Goal: Task Accomplishment & Management: Complete application form

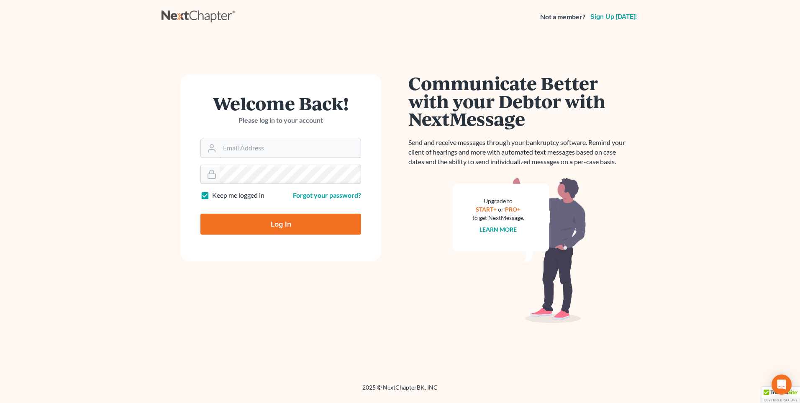
type input "karon@jennislaw.com"
click at [240, 216] on input "Log In" at bounding box center [281, 223] width 161 height 21
type input "Thinking..."
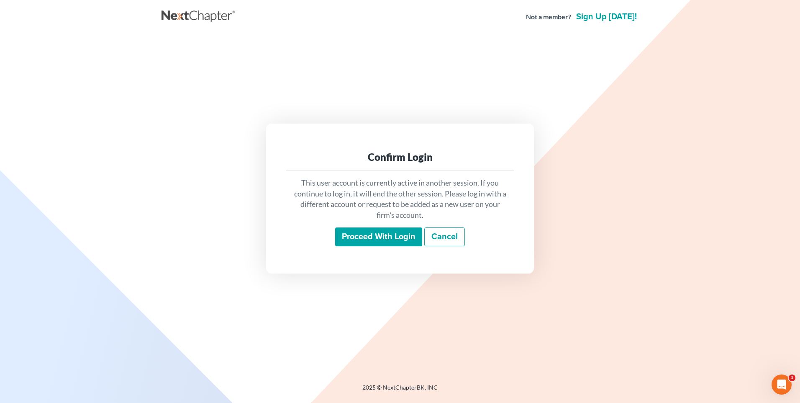
click at [380, 236] on input "Proceed with login" at bounding box center [378, 236] width 87 height 19
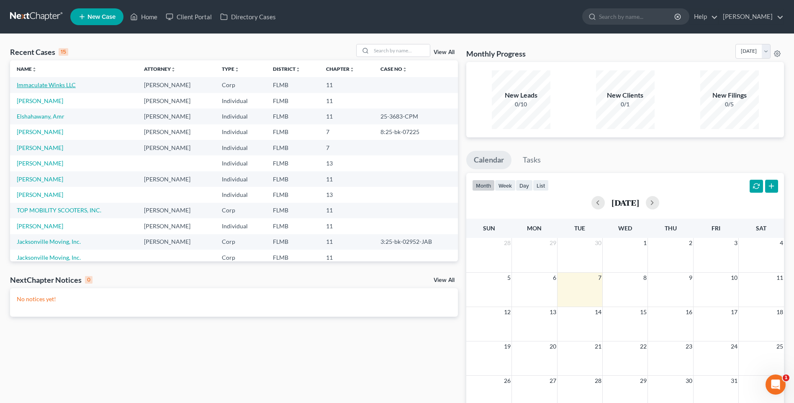
click at [54, 85] on link "Immaculate Winks LLC" at bounding box center [46, 84] width 59 height 7
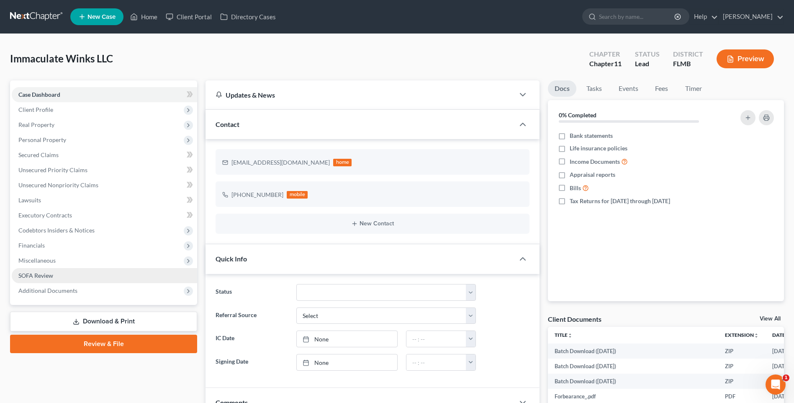
click at [32, 274] on span "SOFA Review" at bounding box center [35, 275] width 35 height 7
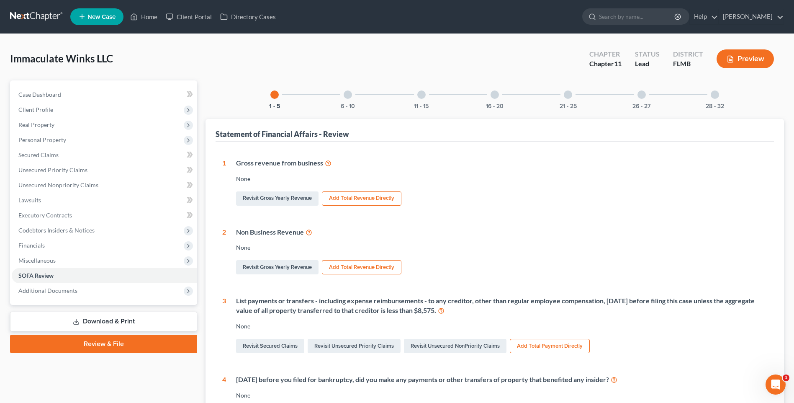
click at [492, 96] on div at bounding box center [495, 94] width 8 height 8
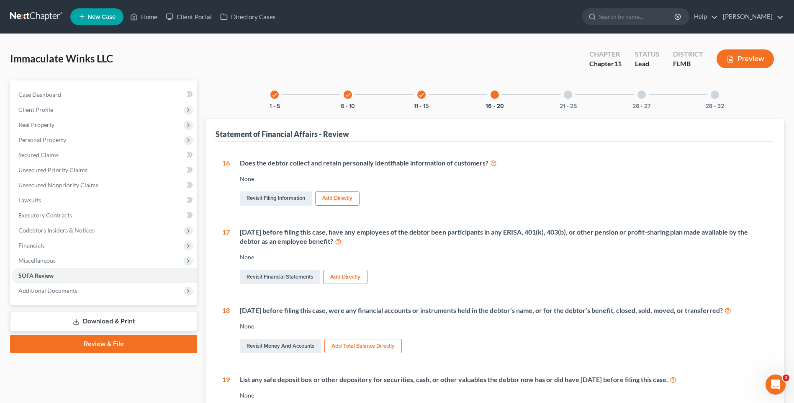
click at [420, 95] on icon "check" at bounding box center [422, 95] width 6 height 6
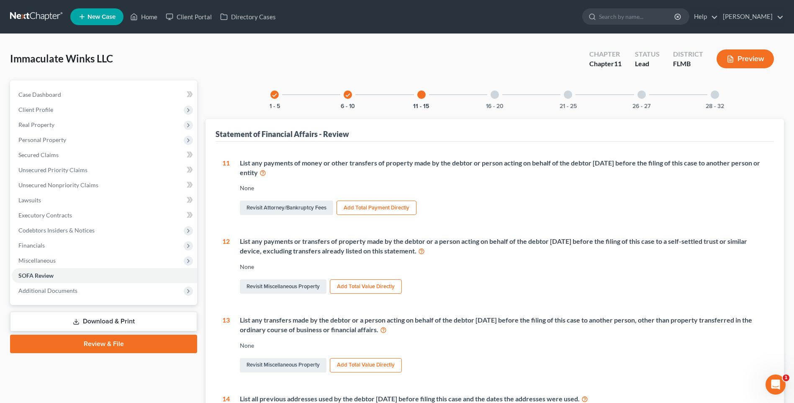
click at [494, 95] on div at bounding box center [495, 94] width 8 height 8
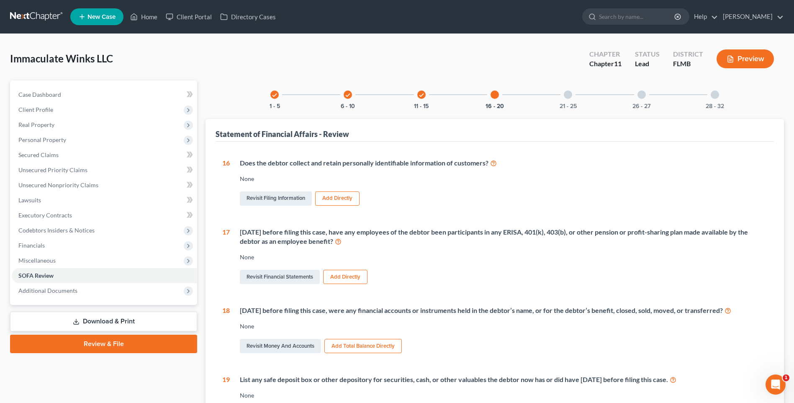
scroll to position [42, 0]
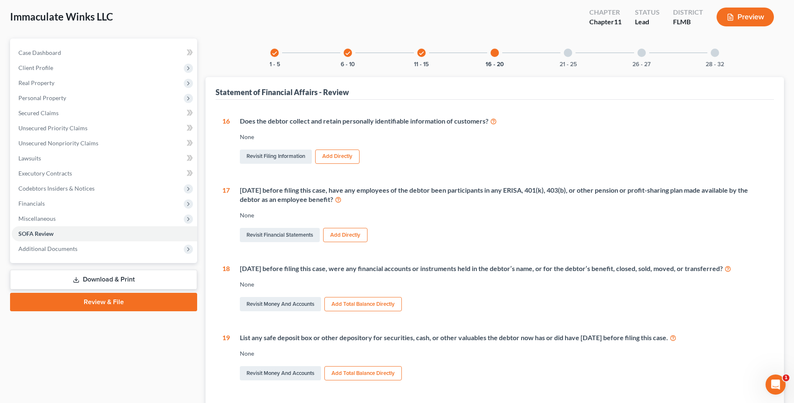
click at [424, 52] on icon "check" at bounding box center [422, 53] width 6 height 6
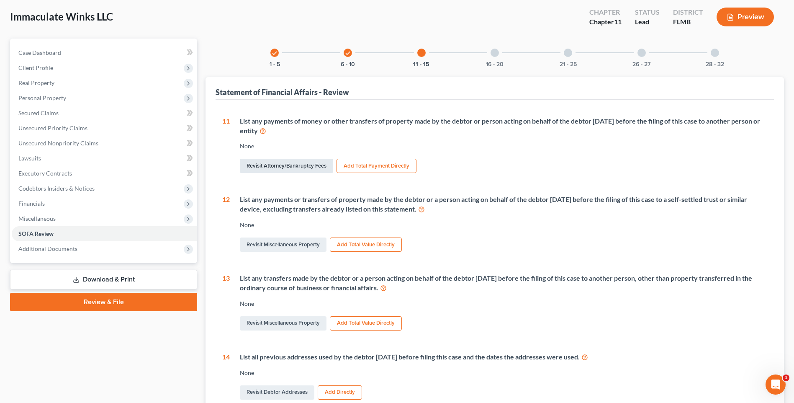
click at [279, 166] on link "Revisit Attorney/Bankruptcy Fees" at bounding box center [286, 166] width 93 height 14
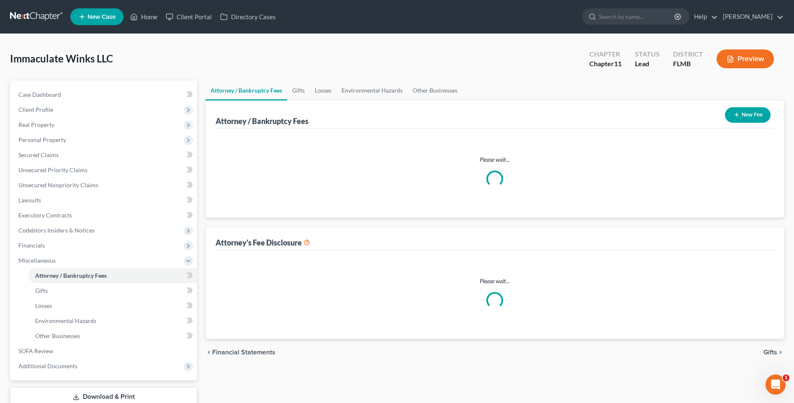
select select "0"
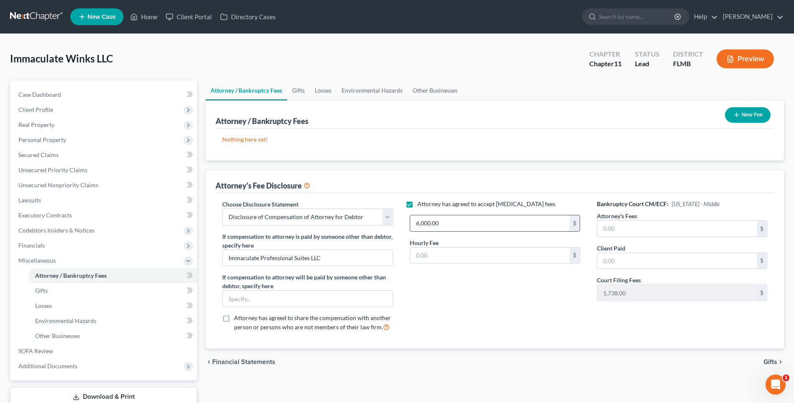
click at [459, 224] on input "6,000.00" at bounding box center [489, 223] width 159 height 16
click at [673, 227] on input "text" at bounding box center [676, 229] width 159 height 16
click at [670, 262] on input "text" at bounding box center [676, 261] width 159 height 16
click at [624, 225] on input "text" at bounding box center [676, 229] width 159 height 16
type input "6,000"
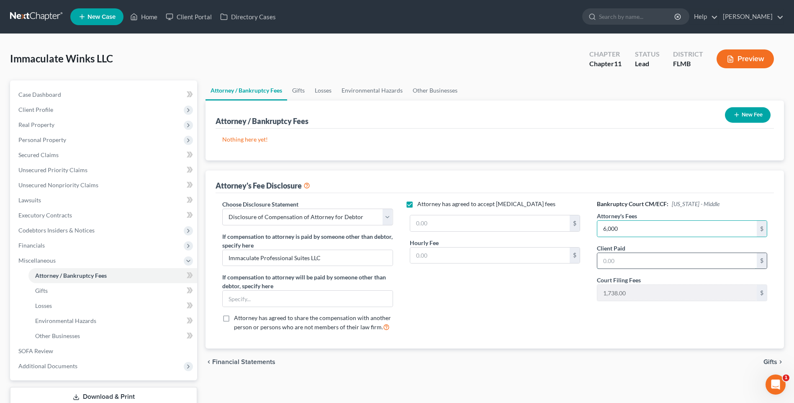
click at [660, 266] on input "text" at bounding box center [676, 261] width 159 height 16
type input "6,000"
click at [498, 332] on div "Attorney has agreed to accept [MEDICAL_DATA] fees $ Hourly Fee $" at bounding box center [494, 269] width 187 height 139
click at [237, 359] on span "Financial Statements" at bounding box center [243, 361] width 63 height 7
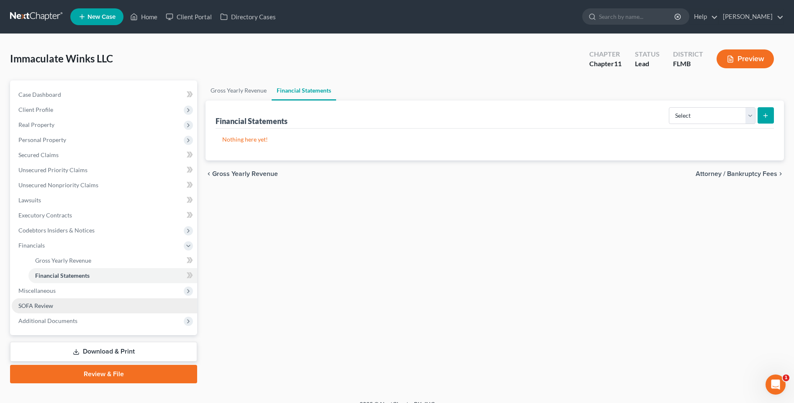
click at [33, 307] on span "SOFA Review" at bounding box center [35, 305] width 35 height 7
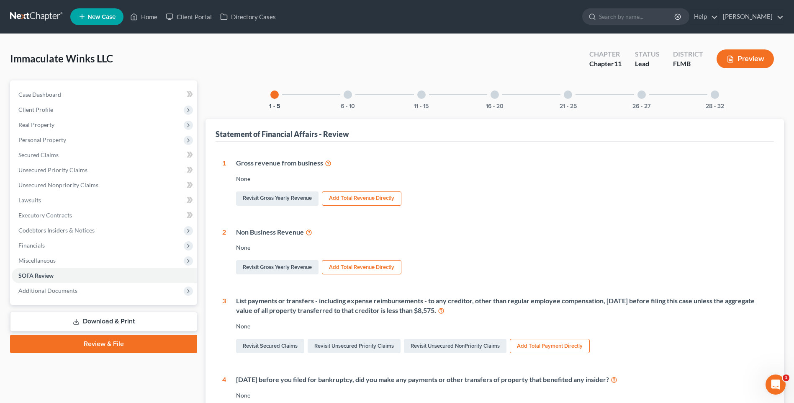
click at [419, 98] on div at bounding box center [421, 94] width 8 height 8
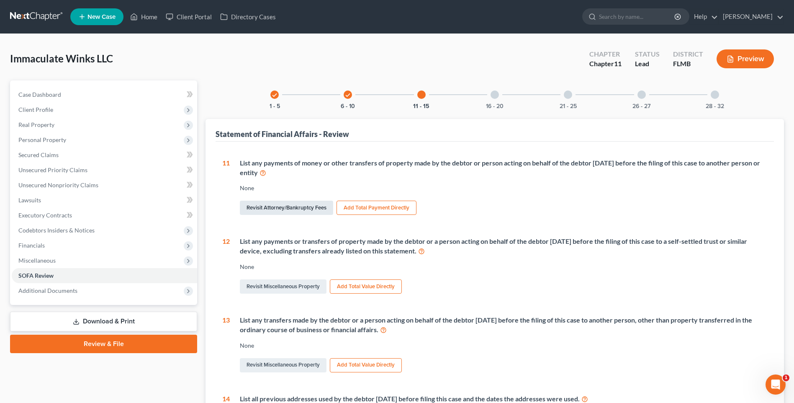
click at [287, 210] on link "Revisit Attorney/Bankruptcy Fees" at bounding box center [286, 208] width 93 height 14
select select "0"
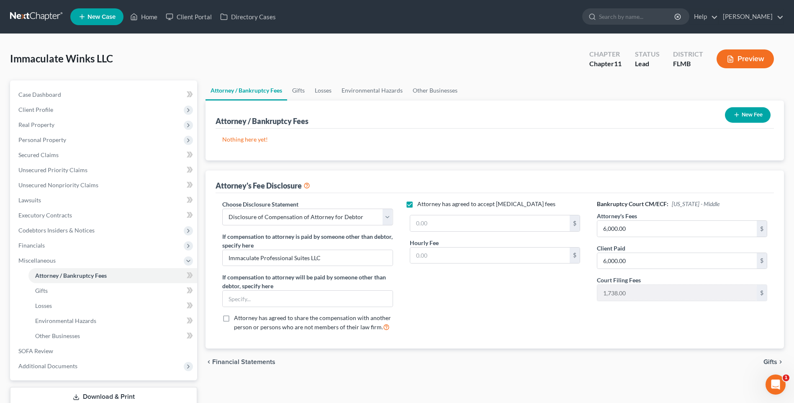
click at [417, 203] on label "Attorney has agreed to accept [MEDICAL_DATA] fees" at bounding box center [486, 204] width 138 height 8
click at [421, 203] on input "Attorney has agreed to accept [MEDICAL_DATA] fees" at bounding box center [423, 202] width 5 height 5
click at [417, 203] on label "Attorney has agreed to accept [MEDICAL_DATA] fees" at bounding box center [486, 204] width 138 height 8
click at [421, 203] on input "Attorney has agreed to accept [MEDICAL_DATA] fees" at bounding box center [423, 202] width 5 height 5
click at [417, 202] on label "Attorney has agreed to accept [MEDICAL_DATA] fees" at bounding box center [486, 204] width 138 height 8
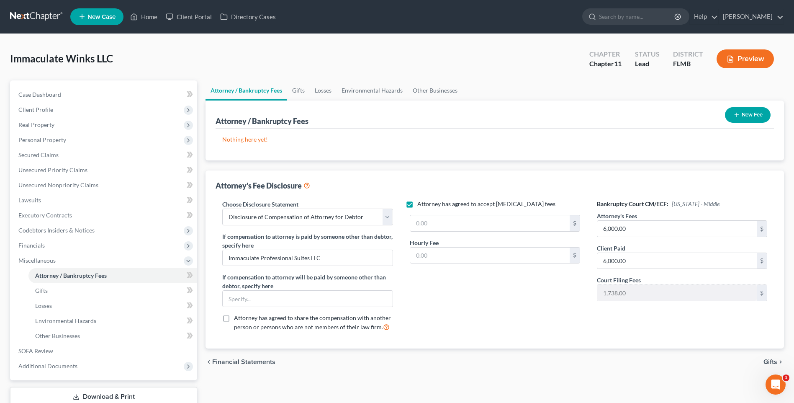
click at [421, 202] on input "Attorney has agreed to accept [MEDICAL_DATA] fees" at bounding box center [423, 202] width 5 height 5
checkbox input "false"
click at [27, 244] on span "Financials" at bounding box center [31, 245] width 26 height 7
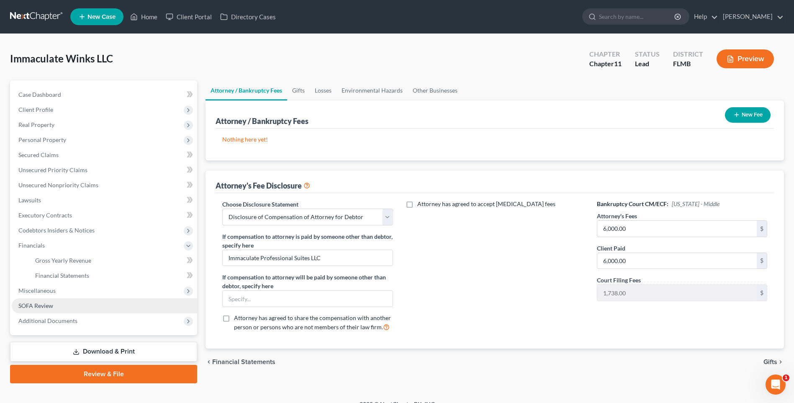
click at [32, 304] on span "SOFA Review" at bounding box center [35, 305] width 35 height 7
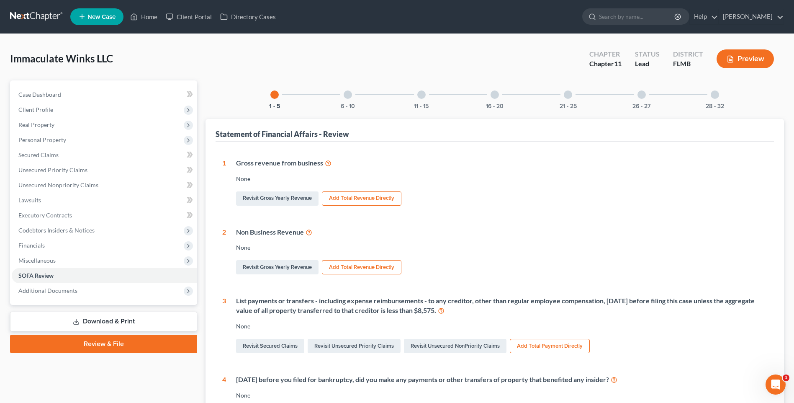
click at [419, 96] on div at bounding box center [421, 94] width 8 height 8
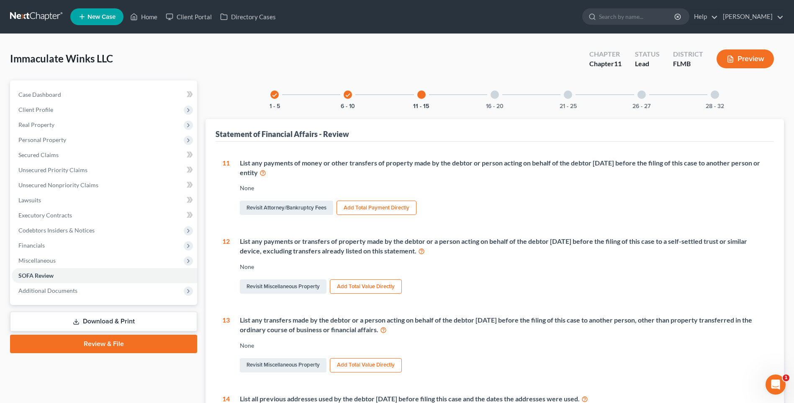
click at [381, 209] on button "Add Total Payment Directly" at bounding box center [377, 208] width 80 height 14
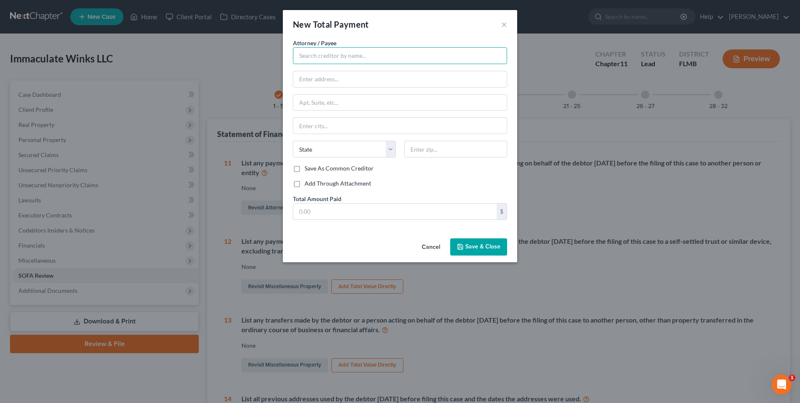
click at [325, 59] on input "text" at bounding box center [400, 55] width 214 height 17
click at [313, 211] on input "text" at bounding box center [394, 211] width 203 height 16
type input "6,000"
click at [491, 252] on button "Save & Close" at bounding box center [478, 247] width 57 height 18
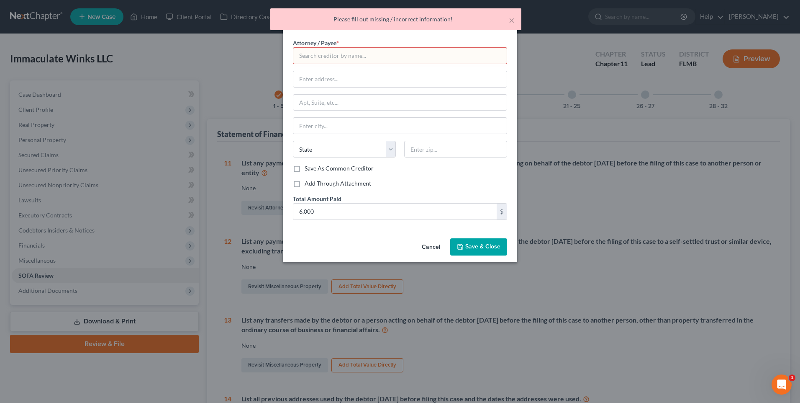
click at [497, 250] on button "Save & Close" at bounding box center [478, 247] width 57 height 18
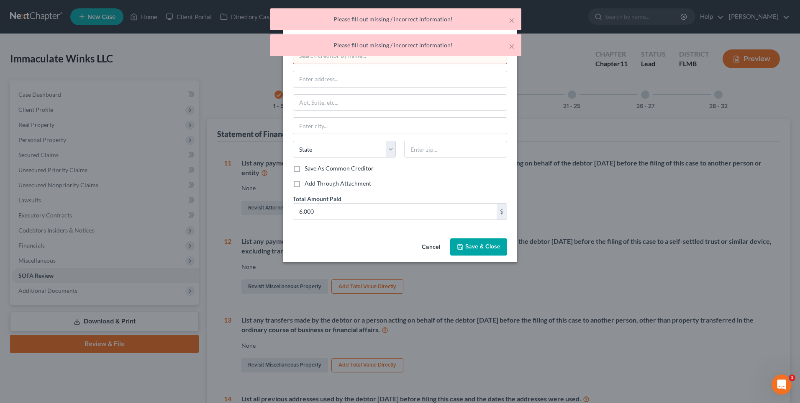
click at [349, 61] on input "text" at bounding box center [400, 55] width 214 height 17
click at [512, 43] on button "×" at bounding box center [512, 46] width 6 height 10
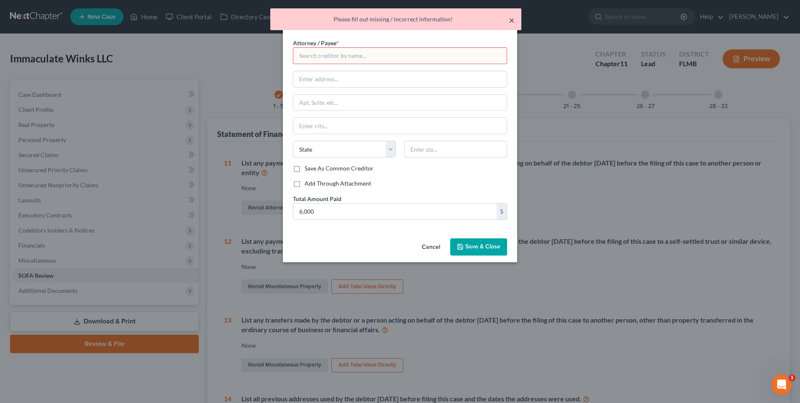
click at [512, 23] on button "×" at bounding box center [512, 20] width 6 height 10
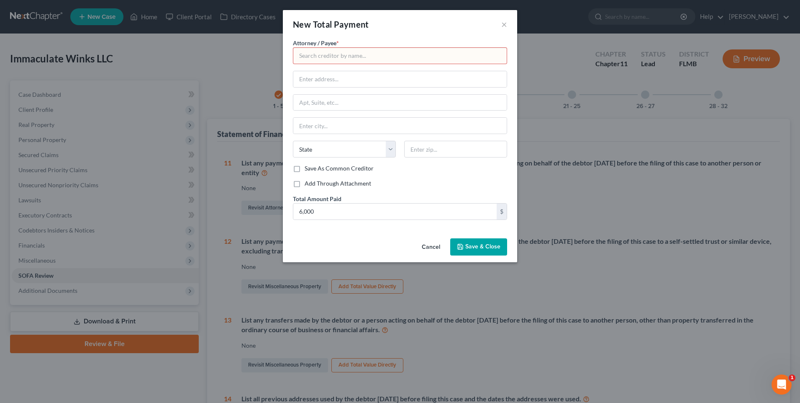
click at [336, 59] on input "text" at bounding box center [400, 55] width 214 height 17
type input "K"
type input "J"
type input "[PERSON_NAME], PA d/b/a [PERSON_NAME]"
type input "[STREET_ADDRESS][PERSON_NAME]`"
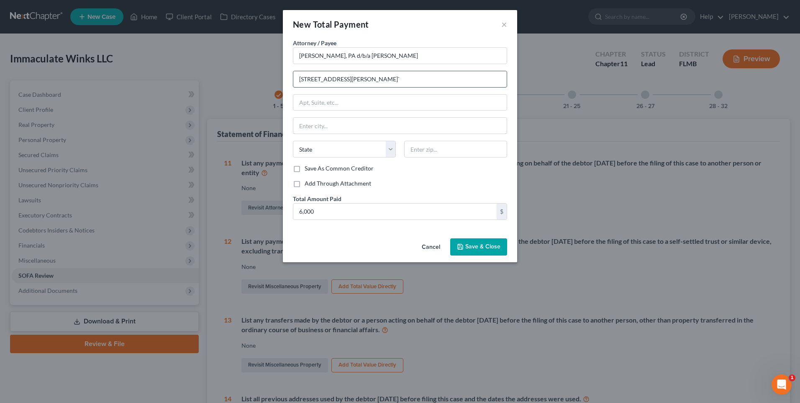
type input "[GEOGRAPHIC_DATA]"
type input "33602"
type input "[GEOGRAPHIC_DATA]"
select select "9"
type input "[STREET_ADDRESS][PERSON_NAME]"
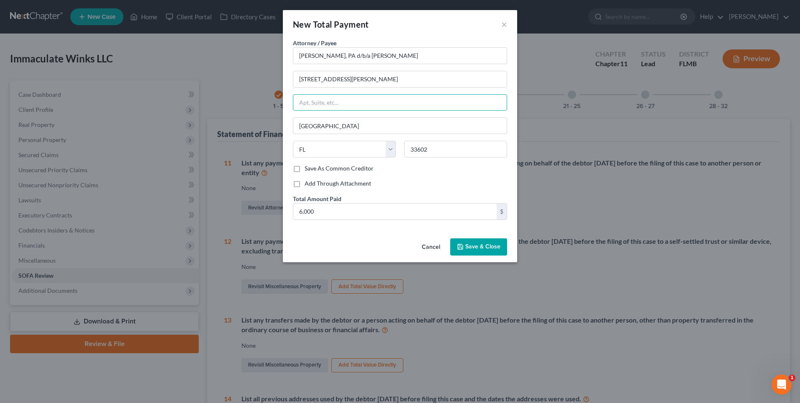
click at [476, 245] on span "Save & Close" at bounding box center [482, 246] width 35 height 7
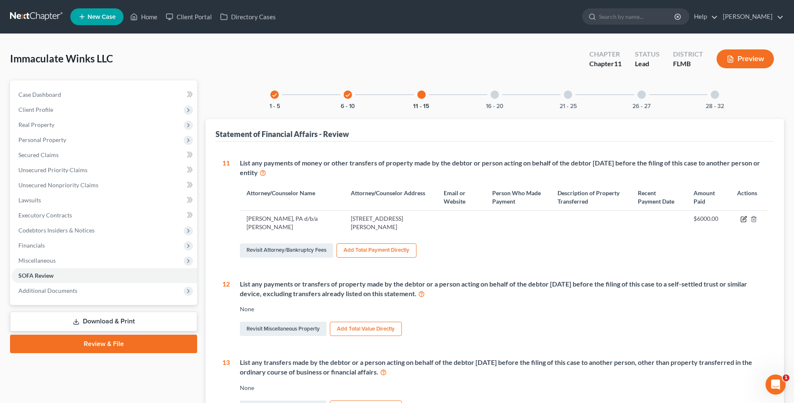
click at [744, 219] on icon "button" at bounding box center [745, 218] width 4 height 4
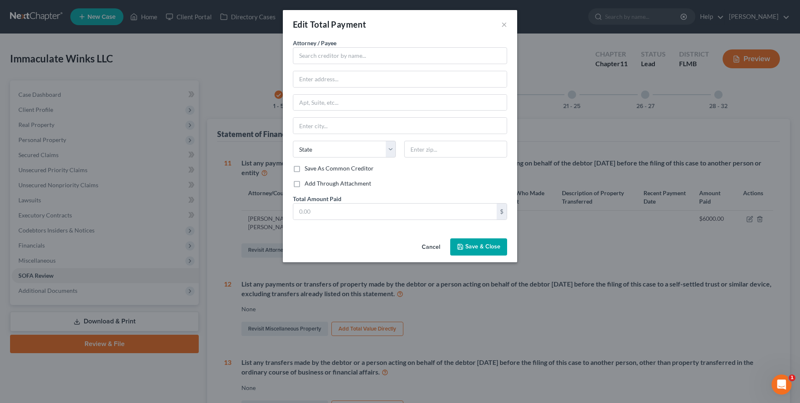
click at [429, 247] on button "Cancel" at bounding box center [431, 247] width 32 height 17
